Goal: Transaction & Acquisition: Book appointment/travel/reservation

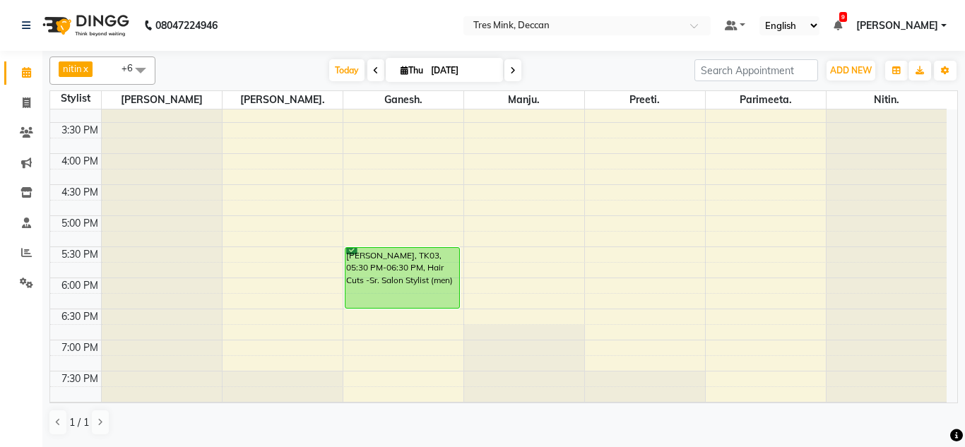
scroll to position [453, 0]
click at [281, 251] on div "8:00 AM 8:30 AM 9:00 AM 9:30 AM 10:00 AM 10:30 AM 11:00 AM 11:30 AM 12:00 PM 12…" at bounding box center [498, 59] width 896 height 807
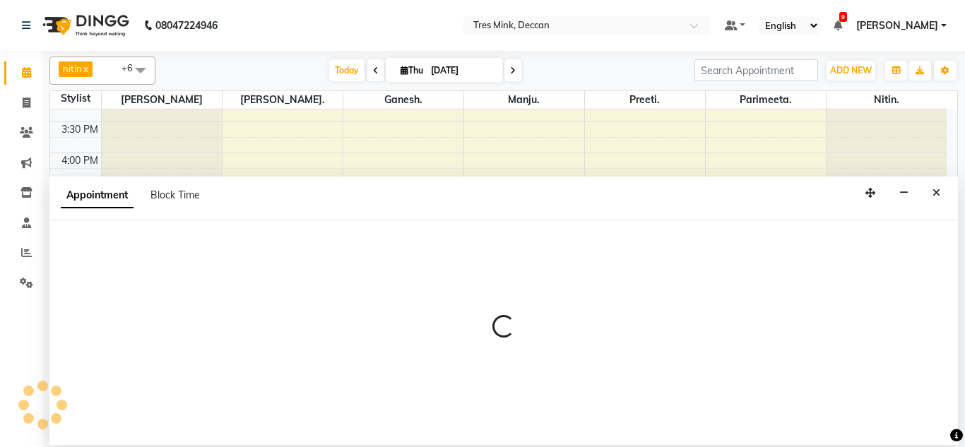
select select "59499"
select select "tentative"
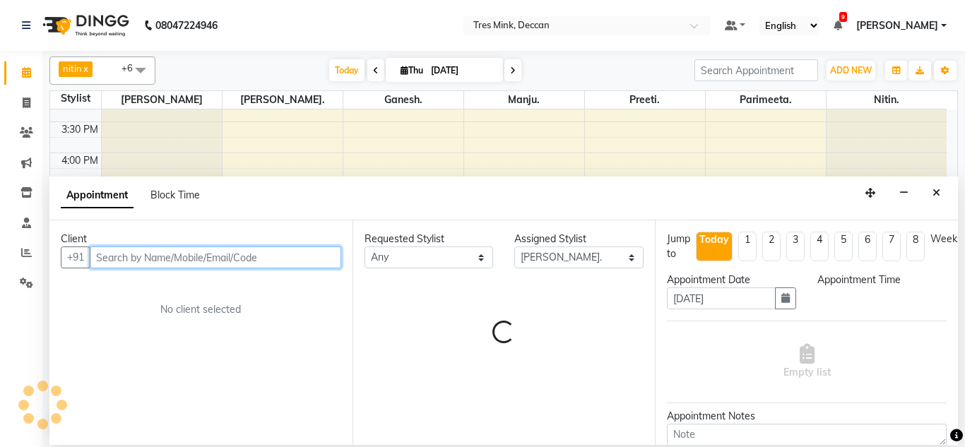
select select "1050"
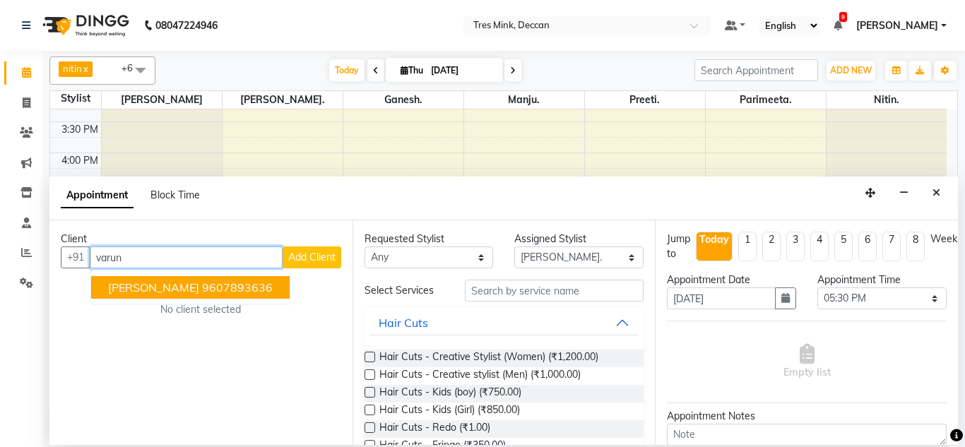
click at [222, 287] on ngb-highlight "9607893636" at bounding box center [237, 287] width 71 height 14
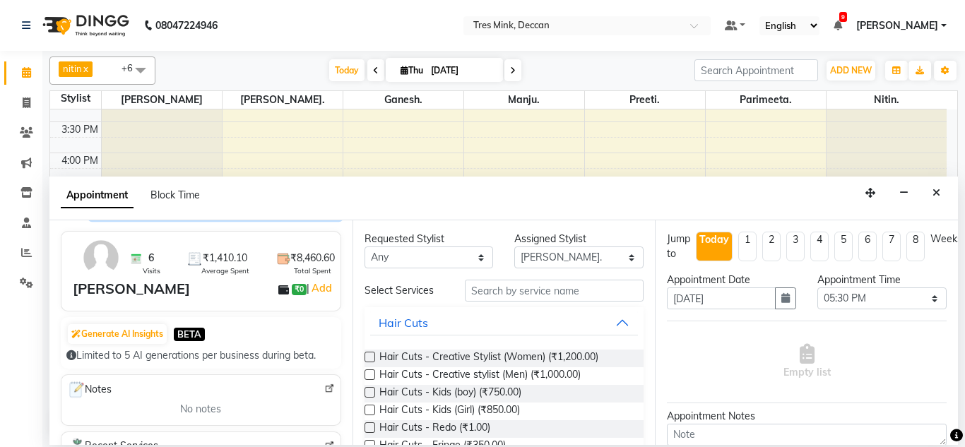
scroll to position [0, 0]
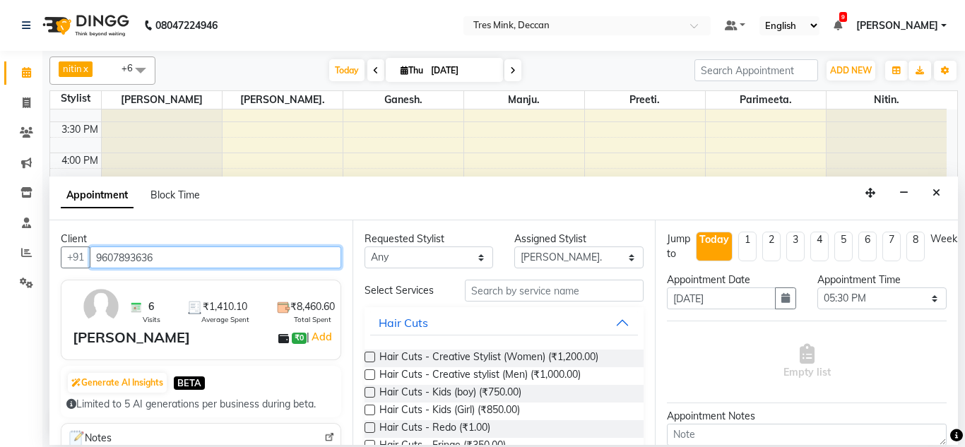
type input "9607893636"
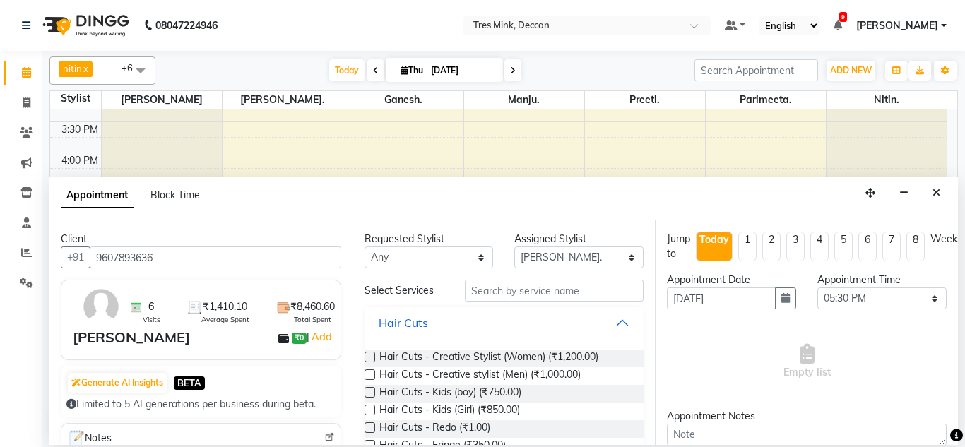
click at [364, 354] on label at bounding box center [369, 357] width 11 height 11
click at [364, 354] on input "checkbox" at bounding box center [368, 358] width 9 height 9
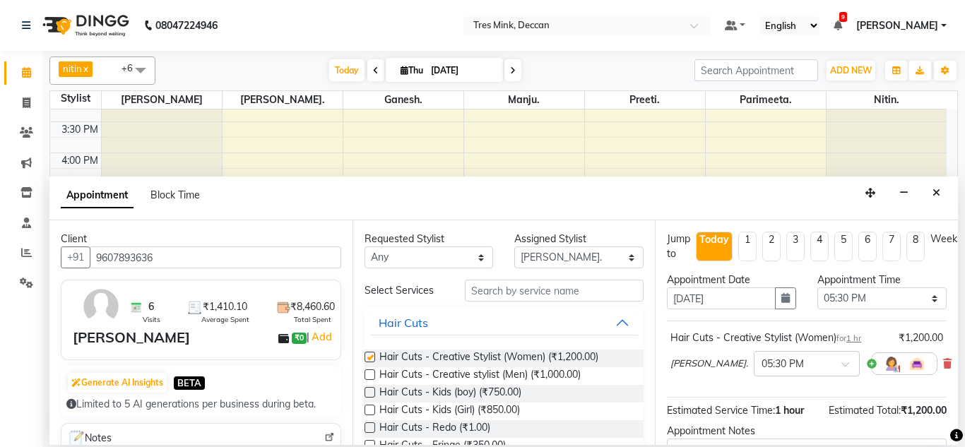
checkbox input "false"
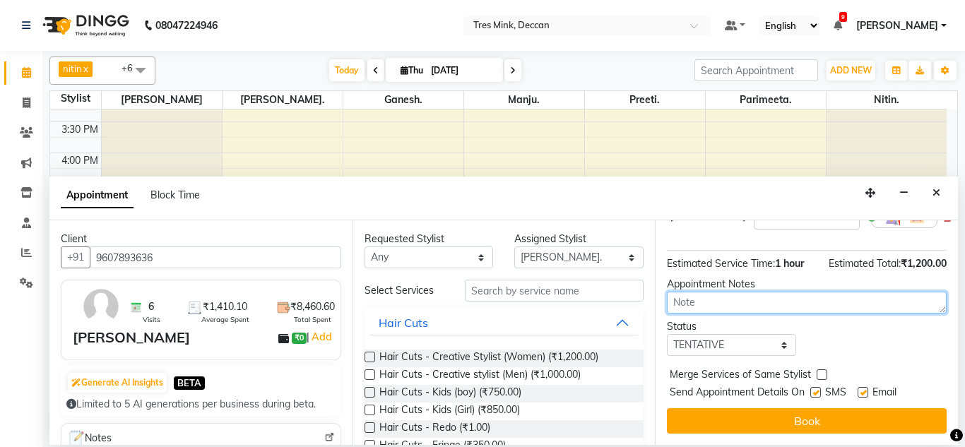
click at [781, 300] on textarea at bounding box center [807, 303] width 280 height 22
type textarea "[PERSON_NAME] 1:39pm [DATE]"
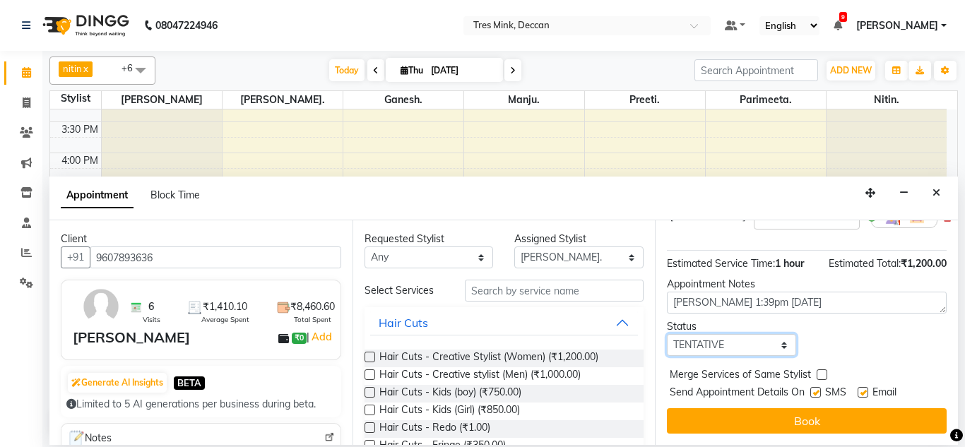
click at [709, 334] on select "Select TENTATIVE CONFIRM CHECK-IN UPCOMING" at bounding box center [731, 345] width 129 height 22
select select "confirm booking"
click at [667, 334] on select "Select TENTATIVE CONFIRM CHECK-IN UPCOMING" at bounding box center [731, 345] width 129 height 22
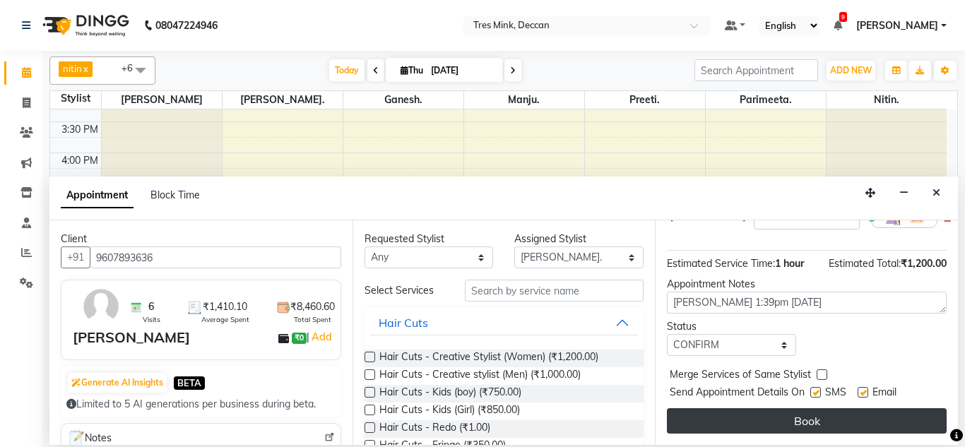
click at [718, 410] on button "Book" at bounding box center [807, 420] width 280 height 25
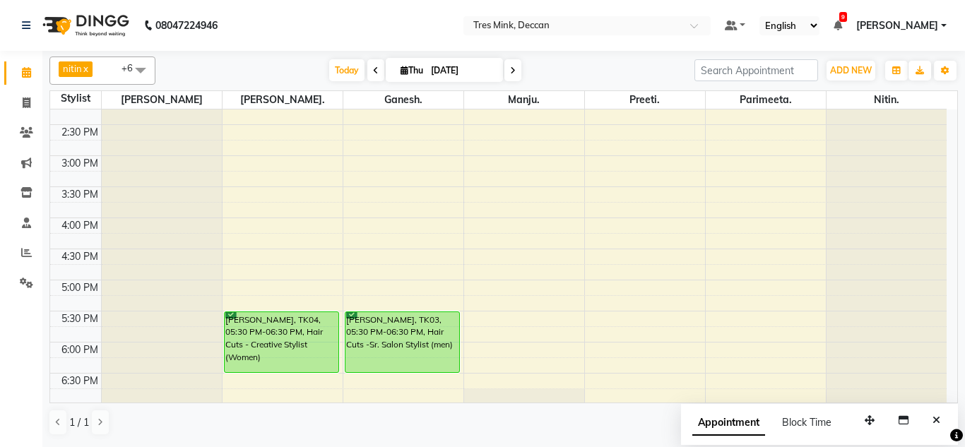
scroll to position [424, 0]
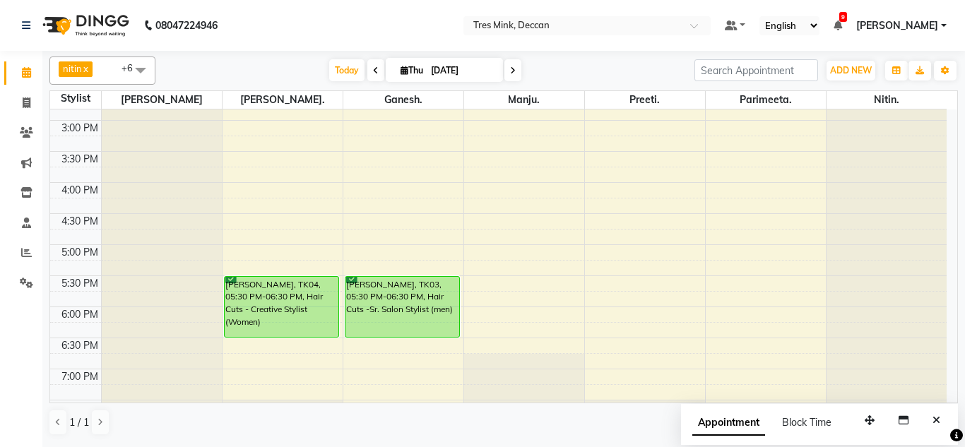
click at [514, 73] on icon at bounding box center [513, 70] width 6 height 8
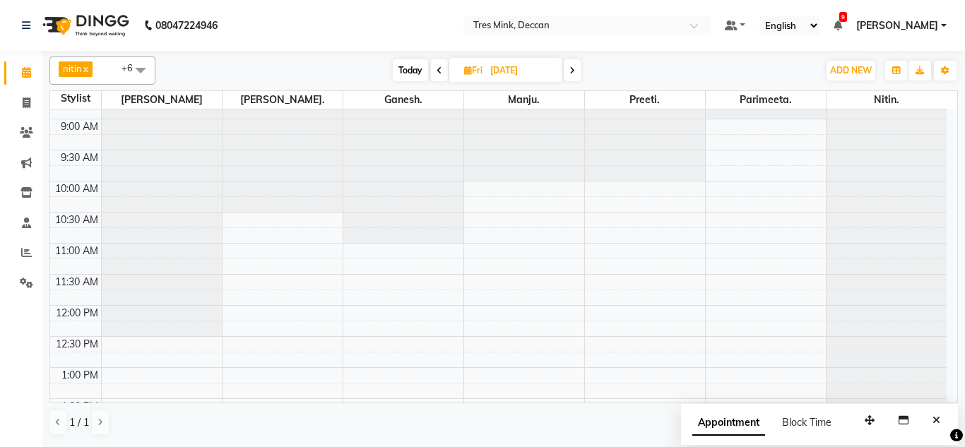
scroll to position [0, 0]
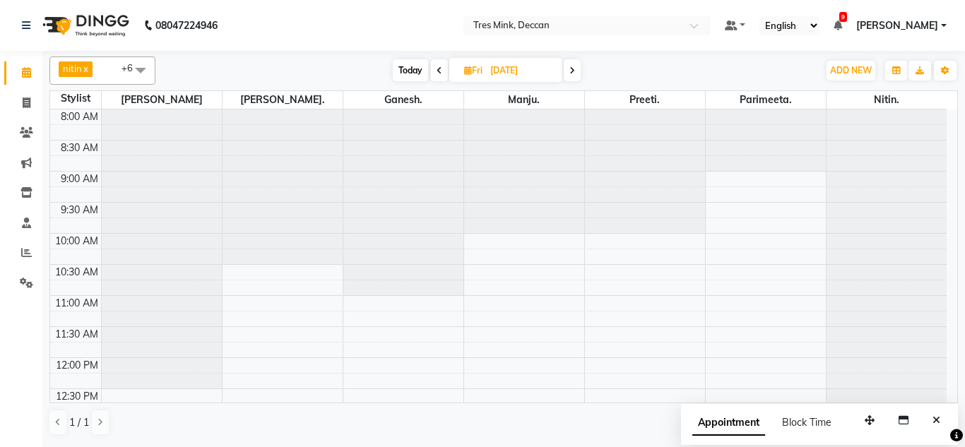
click at [568, 60] on span at bounding box center [572, 70] width 17 height 22
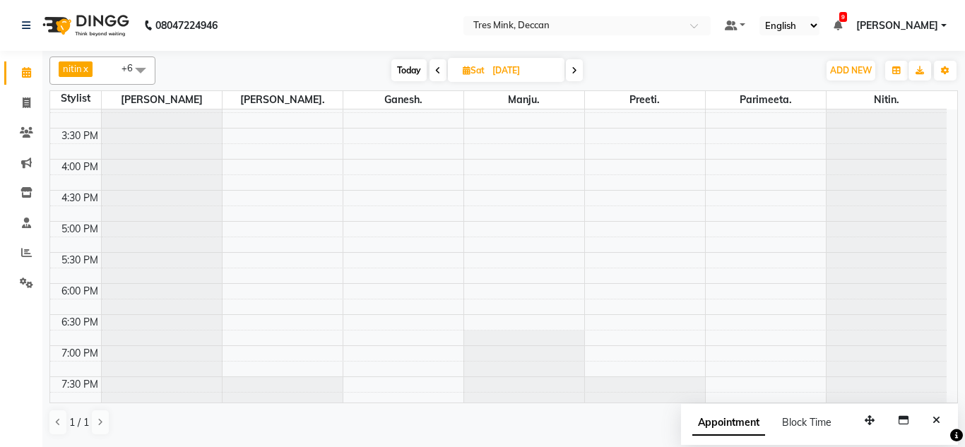
scroll to position [514, 0]
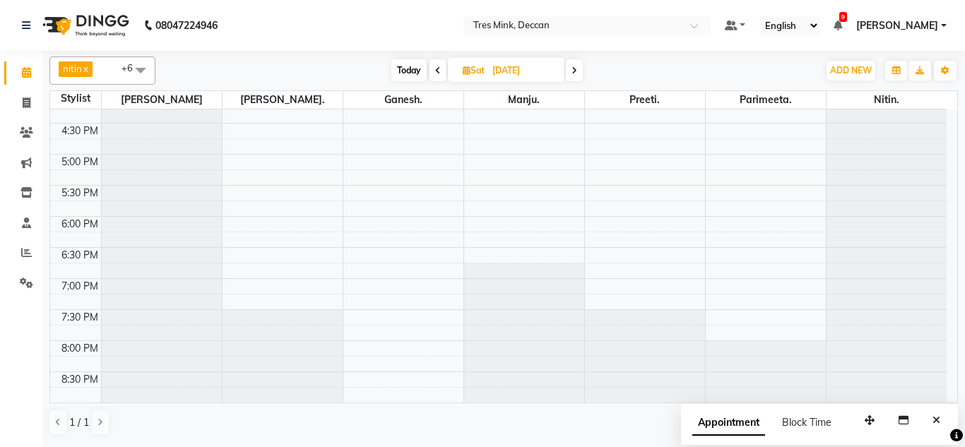
click at [411, 72] on span "Today" at bounding box center [408, 70] width 35 height 22
type input "[DATE]"
